Goal: Task Accomplishment & Management: Use online tool/utility

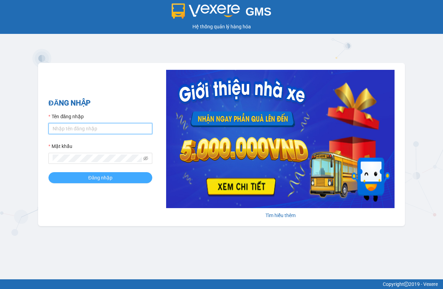
type input "baria.hoamaivt"
click at [107, 177] on span "Đăng nhập" at bounding box center [100, 178] width 24 height 8
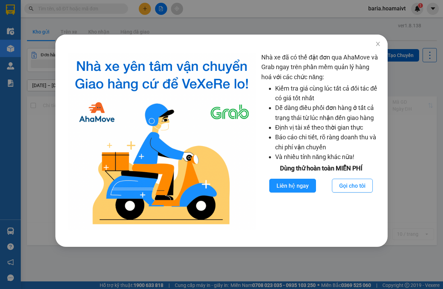
click at [64, 21] on div "Nhà xe đã có thể đặt đơn qua AhaMove và Grab ngay trên phần mềm quản lý hàng ho…" at bounding box center [221, 144] width 443 height 289
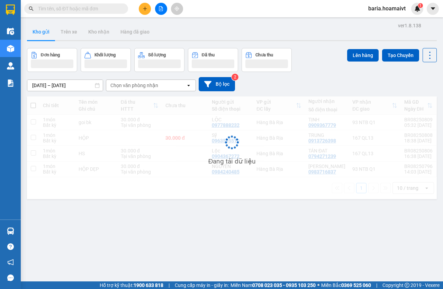
click at [69, 9] on input "text" at bounding box center [79, 9] width 82 height 8
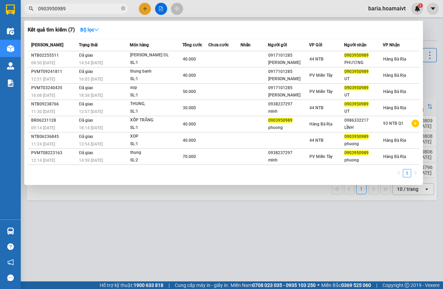
click at [80, 9] on input "0903950989" at bounding box center [79, 9] width 82 height 8
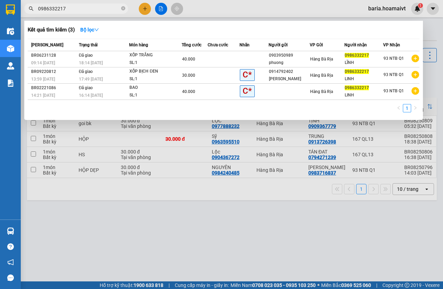
click at [89, 7] on input "0986332217" at bounding box center [79, 9] width 82 height 8
drag, startPoint x: 89, startPoint y: 7, endPoint x: 443, endPoint y: 52, distance: 357.1
click at [89, 6] on input "0986332217" at bounding box center [79, 9] width 82 height 8
click at [92, 12] on span "0986332217" at bounding box center [76, 8] width 104 height 10
click at [89, 12] on input "0986332217" at bounding box center [79, 9] width 82 height 8
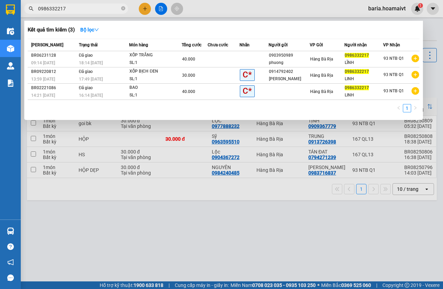
click at [89, 12] on input "0986332217" at bounding box center [79, 9] width 82 height 8
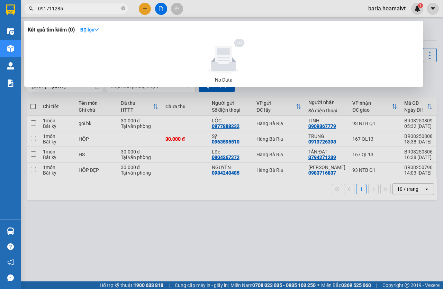
type input "0917101285"
